Goal: Information Seeking & Learning: Learn about a topic

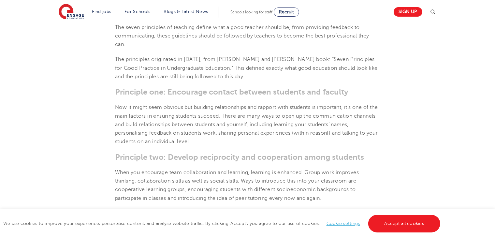
scroll to position [228, 0]
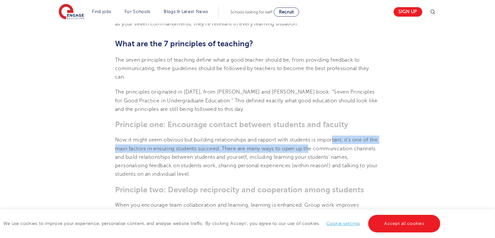
drag, startPoint x: 336, startPoint y: 141, endPoint x: 322, endPoint y: 147, distance: 14.9
click at [322, 147] on p "Now it might seem obvious but building relationships and rapport with students …" at bounding box center [247, 157] width 265 height 43
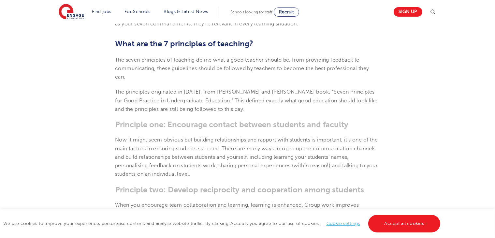
click at [339, 126] on h3 "Principle one: Encourage contact between students and faculty" at bounding box center [247, 124] width 265 height 9
drag, startPoint x: 345, startPoint y: 126, endPoint x: 322, endPoint y: 127, distance: 23.8
click at [322, 127] on h3 "Principle one: Encourage contact between students and faculty" at bounding box center [247, 124] width 265 height 9
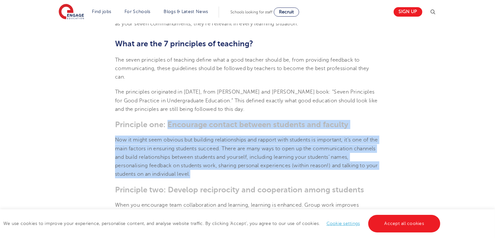
drag, startPoint x: 206, startPoint y: 176, endPoint x: 168, endPoint y: 124, distance: 64.3
copy section "Encourage contact between students and faculty Now it might seem obvious but bu…"
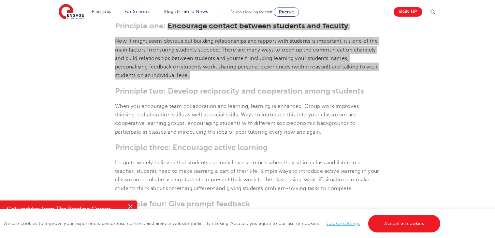
scroll to position [326, 0]
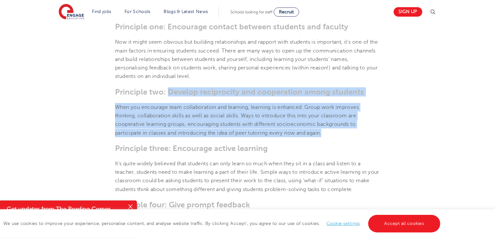
drag, startPoint x: 168, startPoint y: 92, endPoint x: 332, endPoint y: 130, distance: 168.4
click at [332, 130] on section "[DATE] The 7 Principles of Teaching – Engage Education | There are seven princi…" at bounding box center [247, 208] width 395 height 708
copy section "Develop reciprocity and cooperation among students When you encourage team coll…"
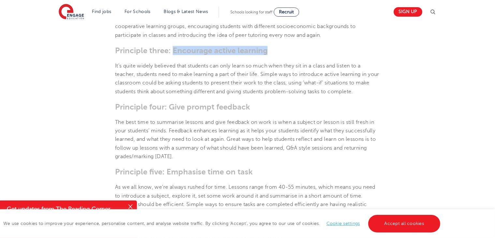
drag, startPoint x: 268, startPoint y: 51, endPoint x: 172, endPoint y: 45, distance: 95.7
click at [172, 45] on section "[DATE] The 7 Principles of Teaching – Engage Education | There are seven princi…" at bounding box center [247, 110] width 395 height 708
copy h3 "Encourage active learning"
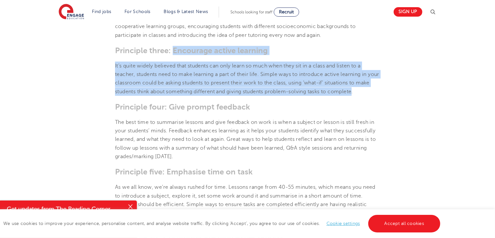
drag, startPoint x: 353, startPoint y: 86, endPoint x: 174, endPoint y: 46, distance: 183.8
click at [174, 46] on section "[DATE] The 7 Principles of Teaching – Engage Education | There are seven princi…" at bounding box center [247, 110] width 395 height 708
copy section "Encourage active learning It’s quite widely believed that students can only lea…"
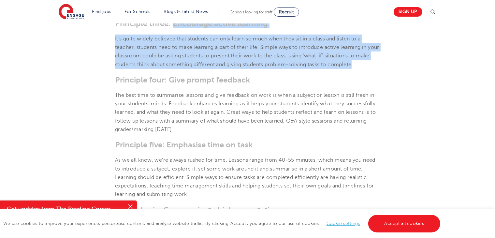
scroll to position [489, 0]
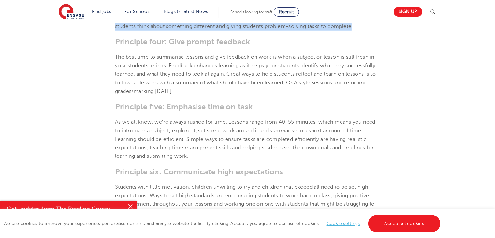
drag, startPoint x: 170, startPoint y: 40, endPoint x: 248, endPoint y: 88, distance: 91.4
click at [248, 88] on section "[DATE] The 7 Principles of Teaching – Engage Education | There are seven princi…" at bounding box center [247, 45] width 395 height 708
copy section "Give prompt feedback The best time to summarise lessons and give feedback on wo…"
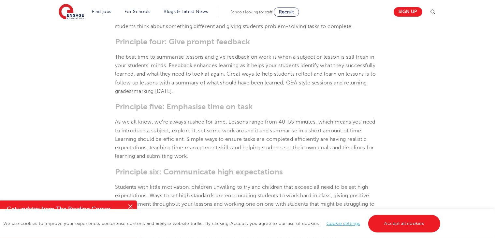
click at [438, 109] on section "[DATE] The 7 Principles of Teaching – Engage Education | There are seven princi…" at bounding box center [247, 45] width 395 height 708
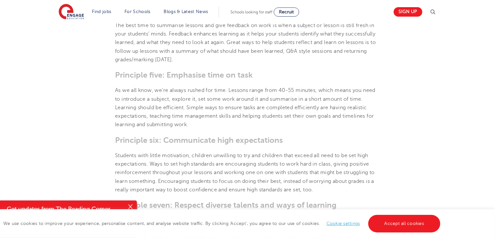
scroll to position [554, 0]
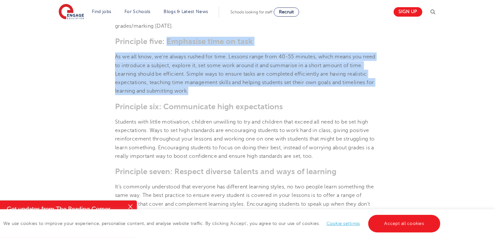
drag, startPoint x: 173, startPoint y: 41, endPoint x: 310, endPoint y: 90, distance: 145.1
copy section "Emphasise time on task As we all know, we’re always rushed for time. Lessons ra…"
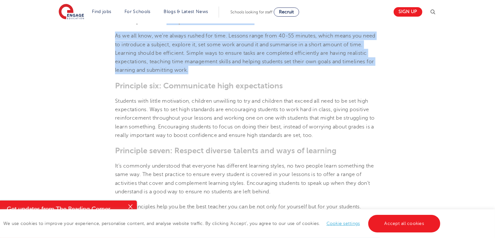
scroll to position [587, 0]
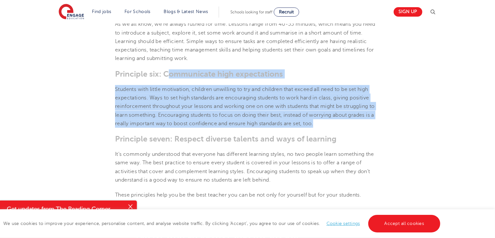
drag, startPoint x: 166, startPoint y: 73, endPoint x: 336, endPoint y: 126, distance: 178.7
copy section "ommunicate high expectations Students with little motivation, children unwillin…"
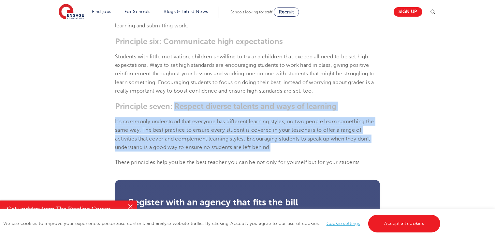
drag, startPoint x: 177, startPoint y: 109, endPoint x: 356, endPoint y: 144, distance: 182.1
copy section "Respect diverse talents and ways of learning It’s commonly understood that ever…"
